Goal: Find specific page/section: Find specific page/section

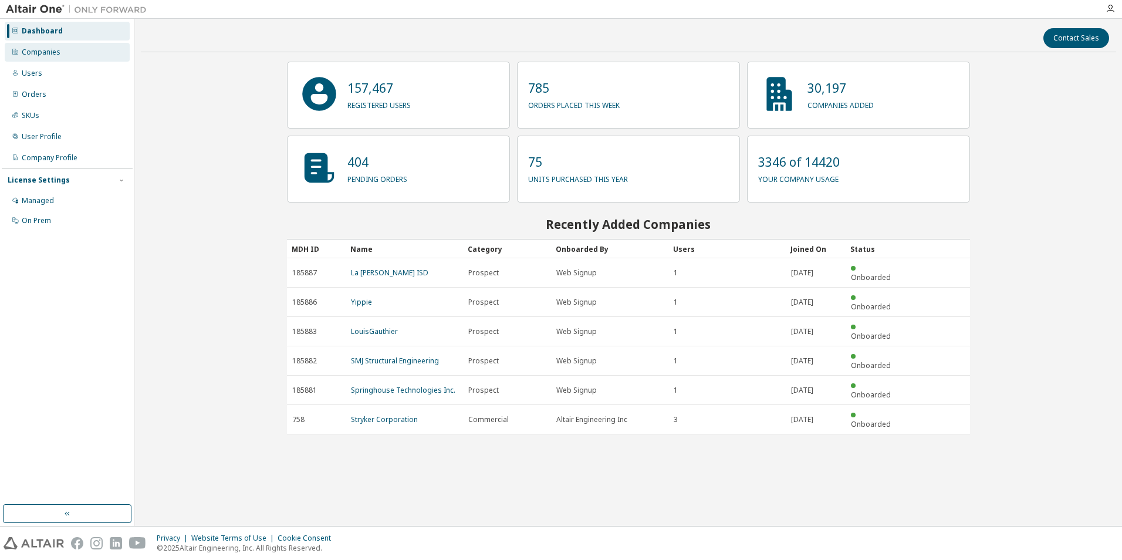
click at [31, 52] on div "Companies" at bounding box center [41, 52] width 39 height 9
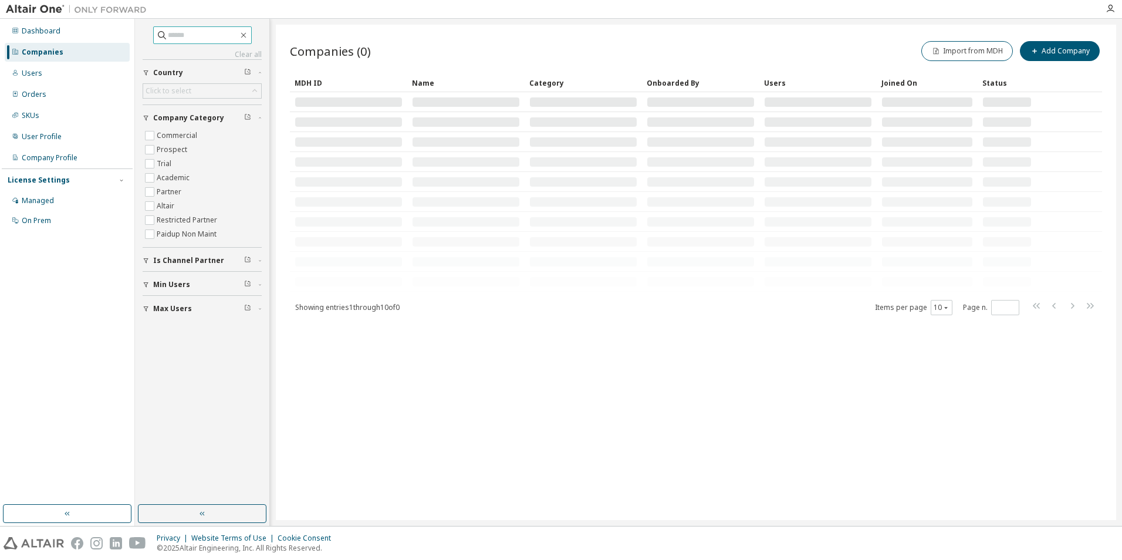
click at [173, 39] on input "text" at bounding box center [203, 35] width 70 height 12
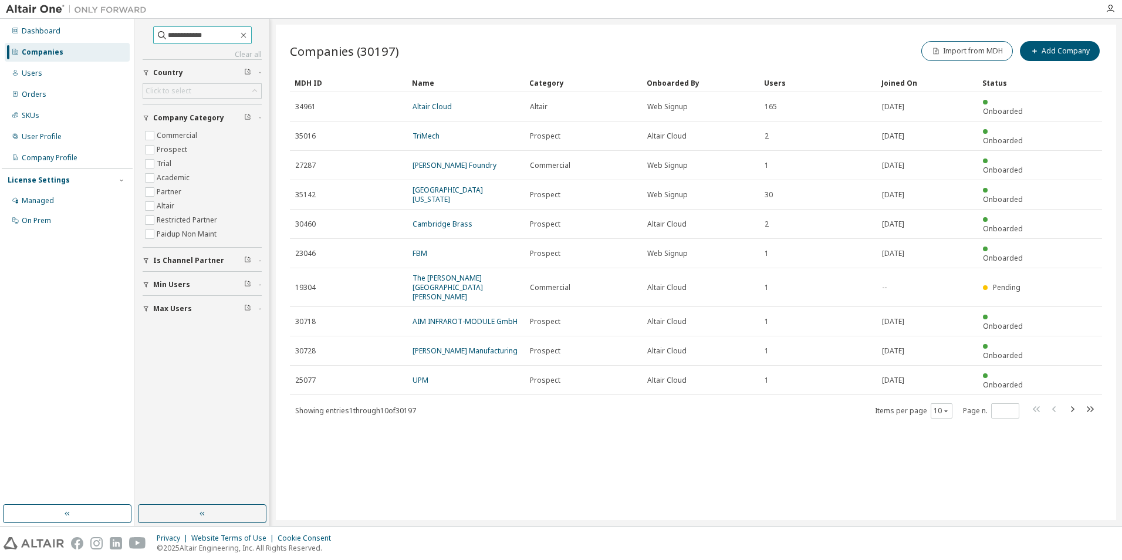
type input "**********"
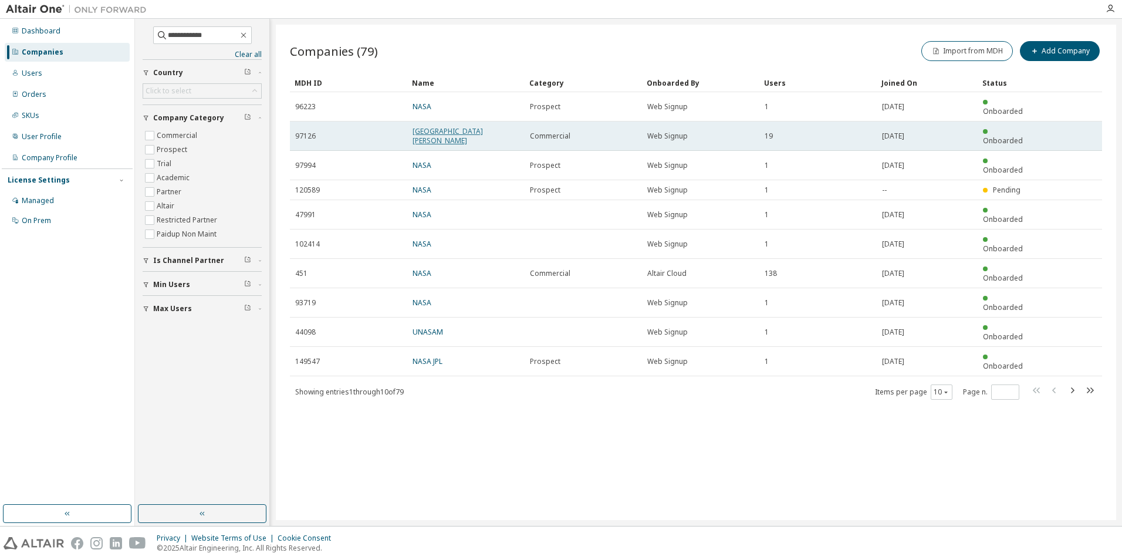
click at [457, 126] on link "NASA Goddard Space Flight Center" at bounding box center [448, 135] width 70 height 19
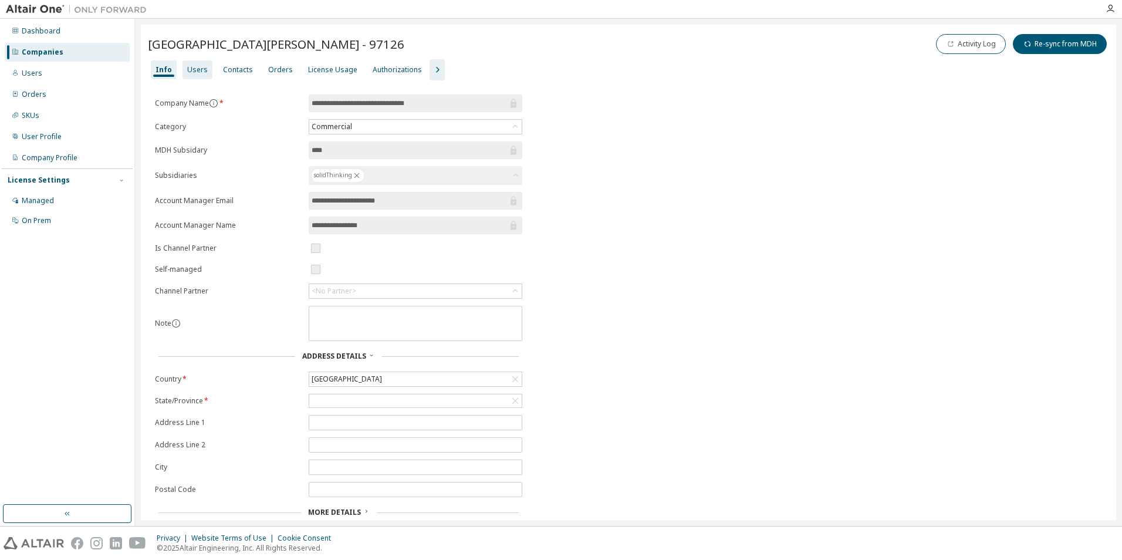
click at [197, 72] on div "Users" at bounding box center [197, 69] width 21 height 9
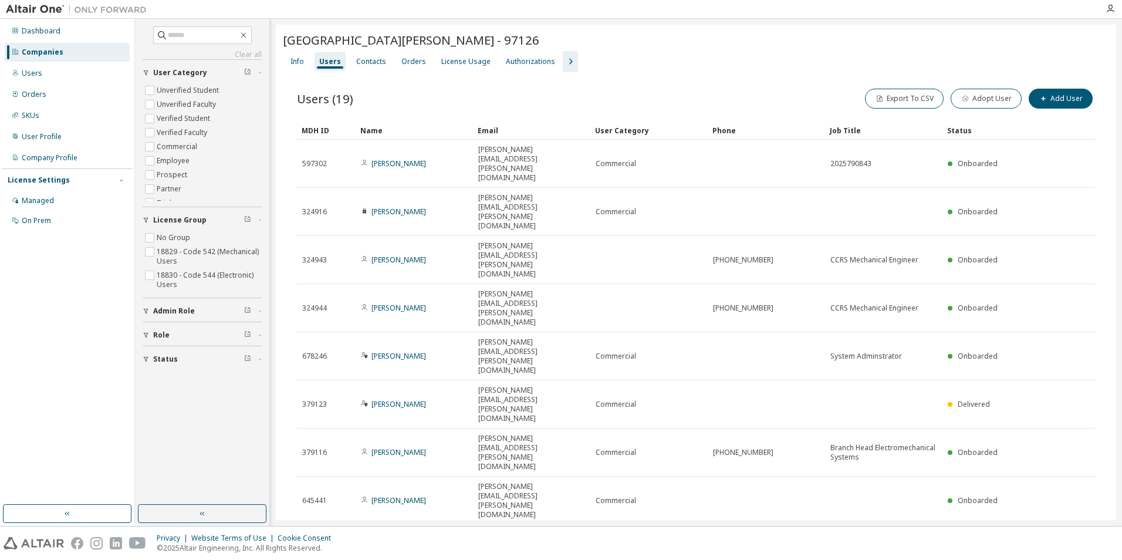
click at [935, 390] on div "20" at bounding box center [971, 394] width 94 height 14
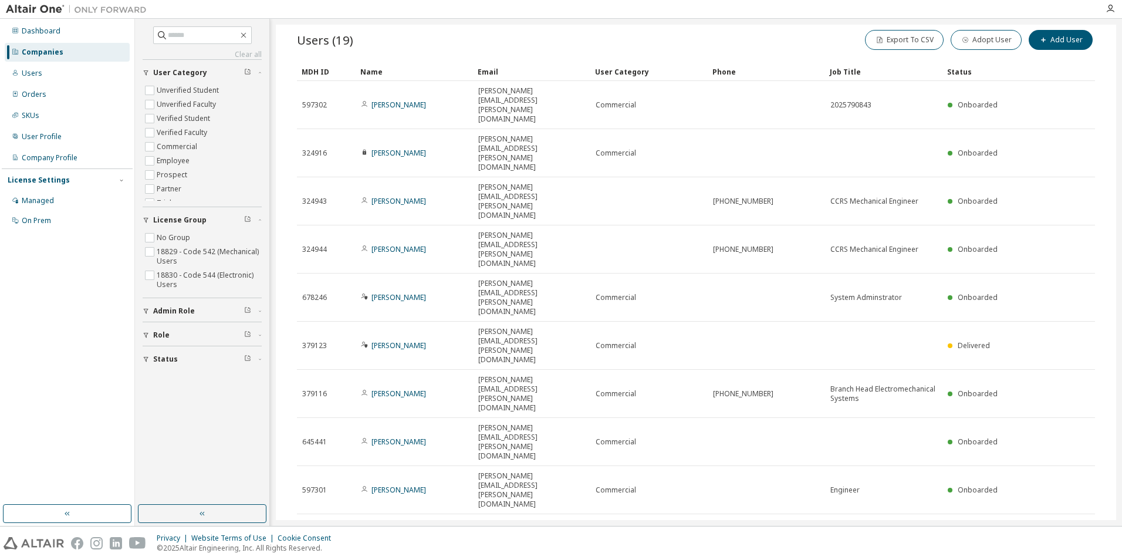
drag, startPoint x: 1110, startPoint y: 248, endPoint x: 1108, endPoint y: 233, distance: 14.8
click at [1108, 233] on div "NASA Goddard Space Flight Center - 97126 Clear Load Save Save As Field Operator…" at bounding box center [696, 497] width 841 height 1063
drag, startPoint x: 1108, startPoint y: 237, endPoint x: 1108, endPoint y: 229, distance: 7.7
click at [1108, 229] on div "NASA Goddard Space Flight Center - 97126 Clear Load Save Save As Field Operator…" at bounding box center [696, 497] width 841 height 1063
click at [246, 38] on icon "button" at bounding box center [243, 35] width 5 height 5
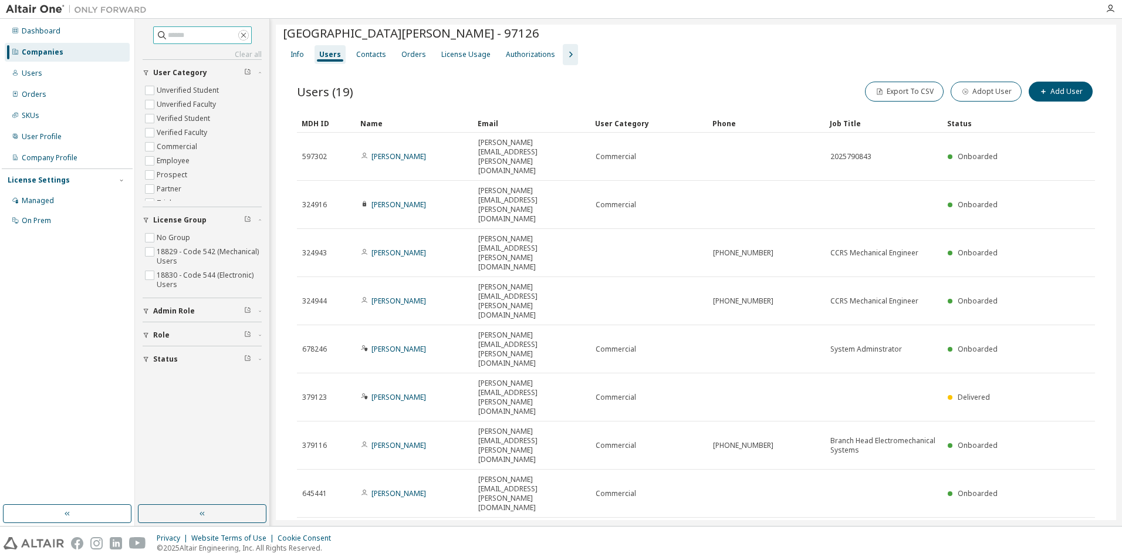
scroll to position [8, 0]
